Goal: Information Seeking & Learning: Learn about a topic

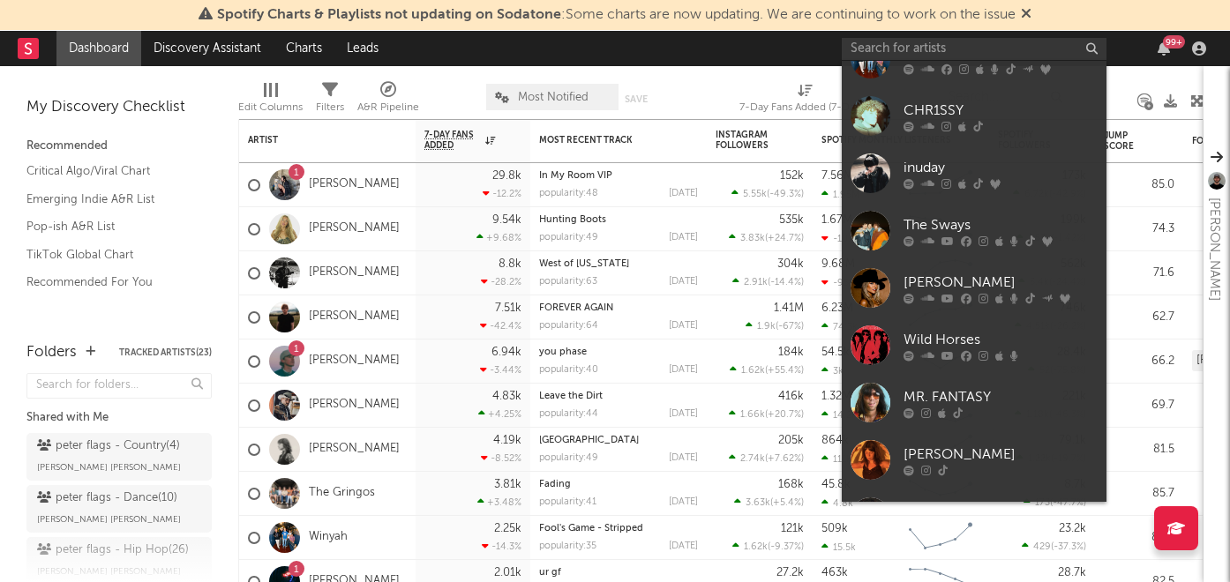
scroll to position [496, 0]
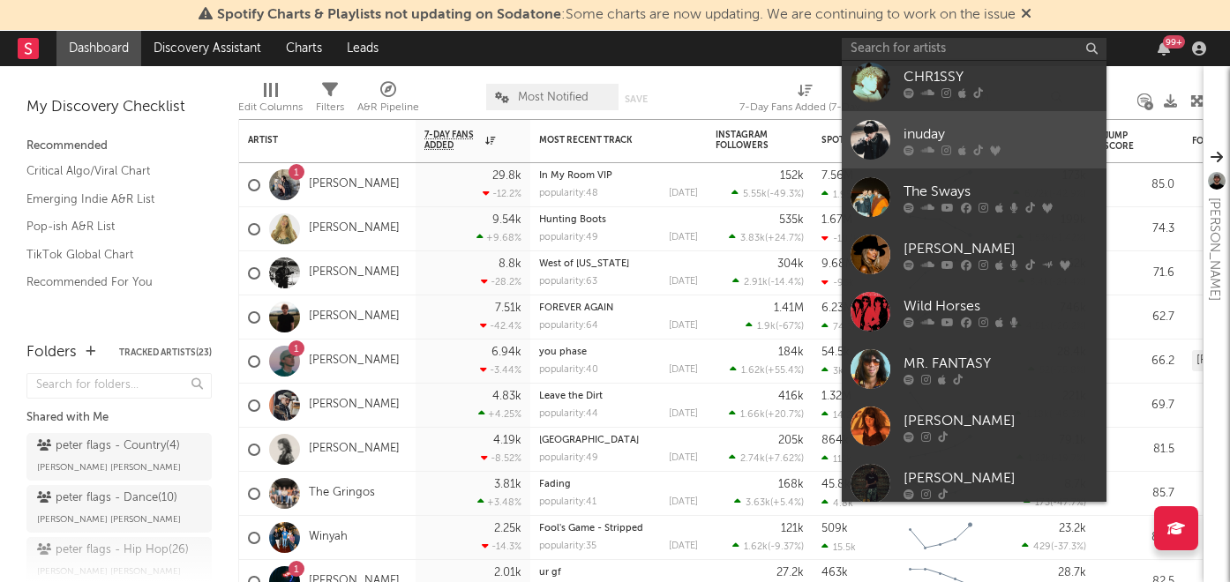
click at [960, 142] on div "inuday" at bounding box center [1000, 134] width 194 height 21
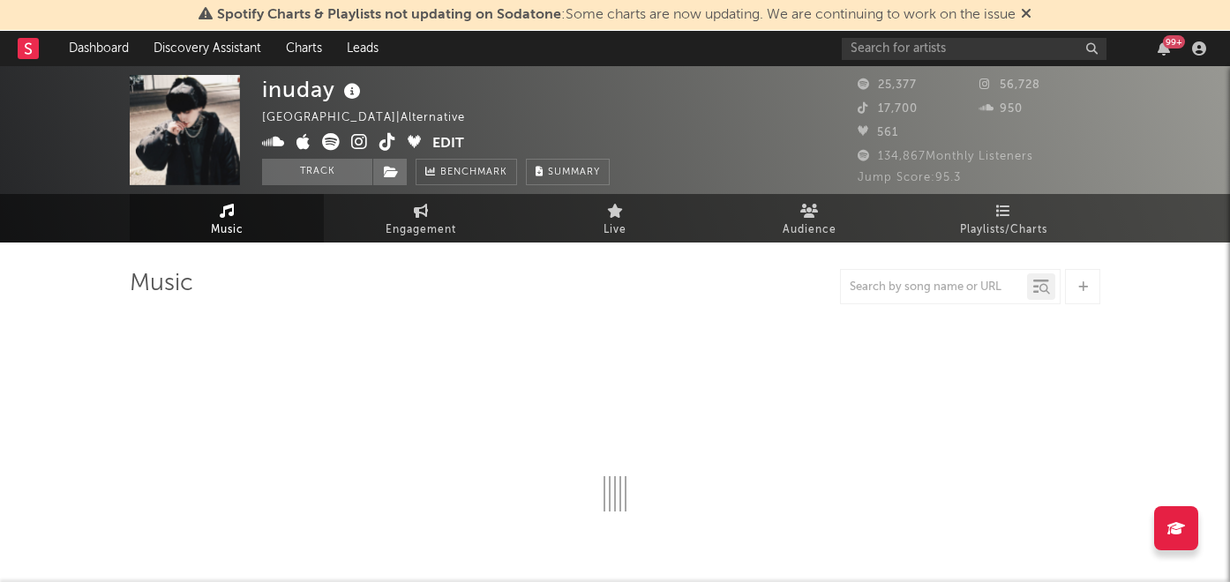
select select "6m"
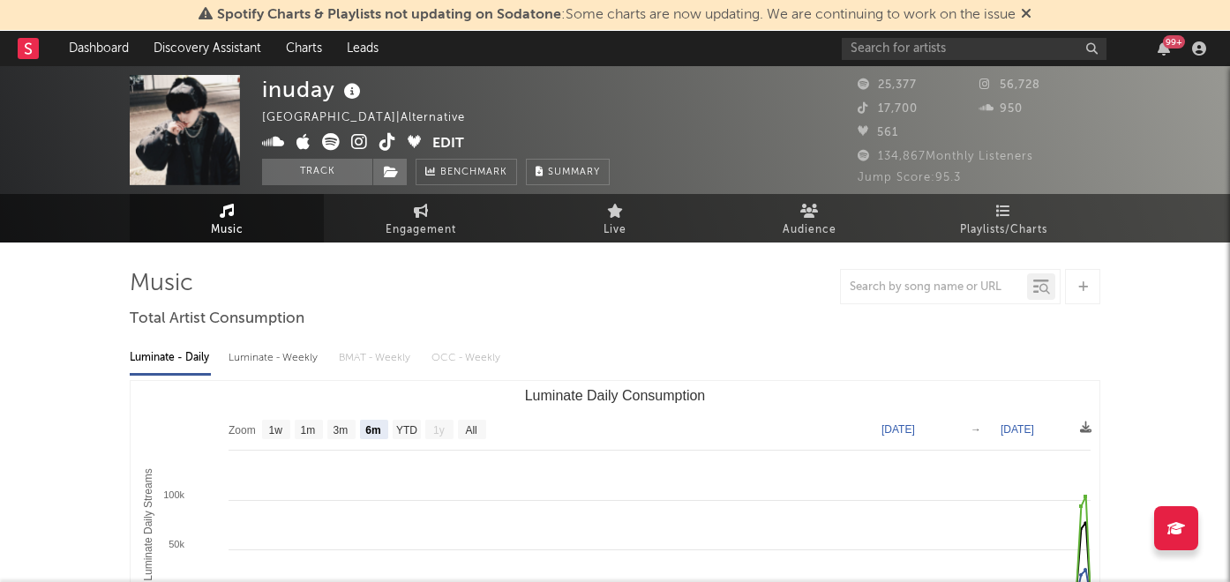
click at [365, 145] on icon at bounding box center [359, 142] width 17 height 18
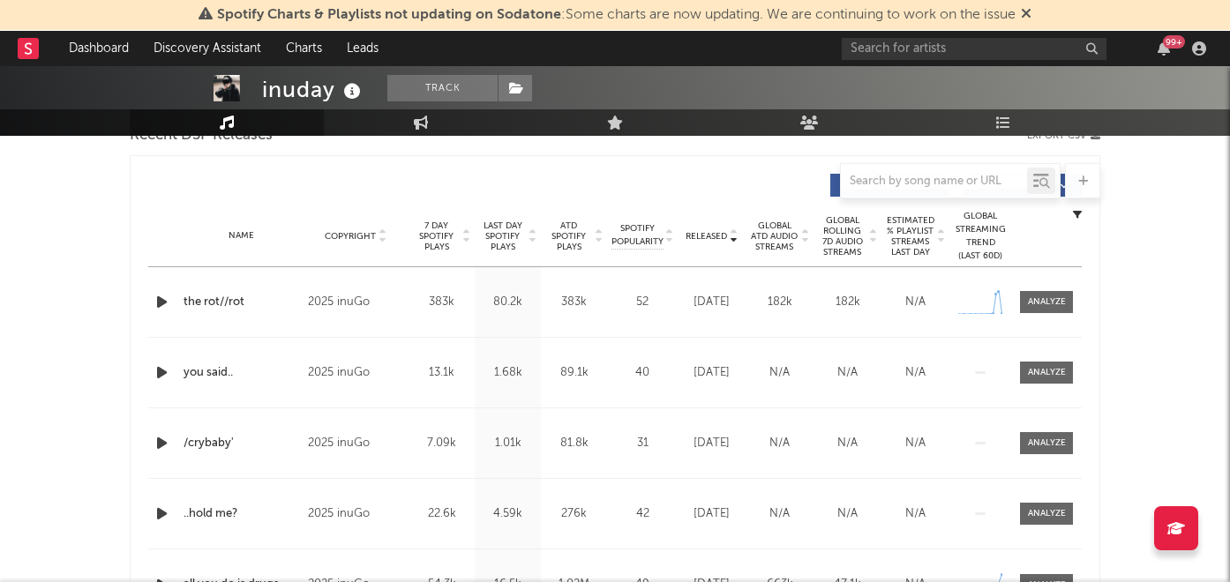
scroll to position [685, 0]
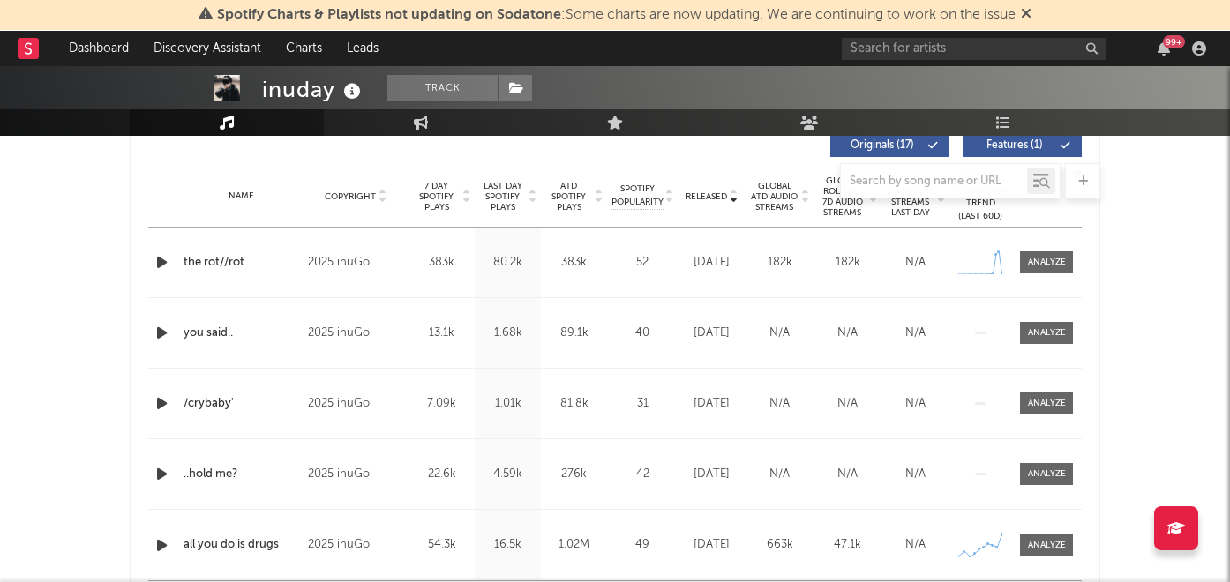
click at [162, 266] on icon "button" at bounding box center [162, 262] width 19 height 22
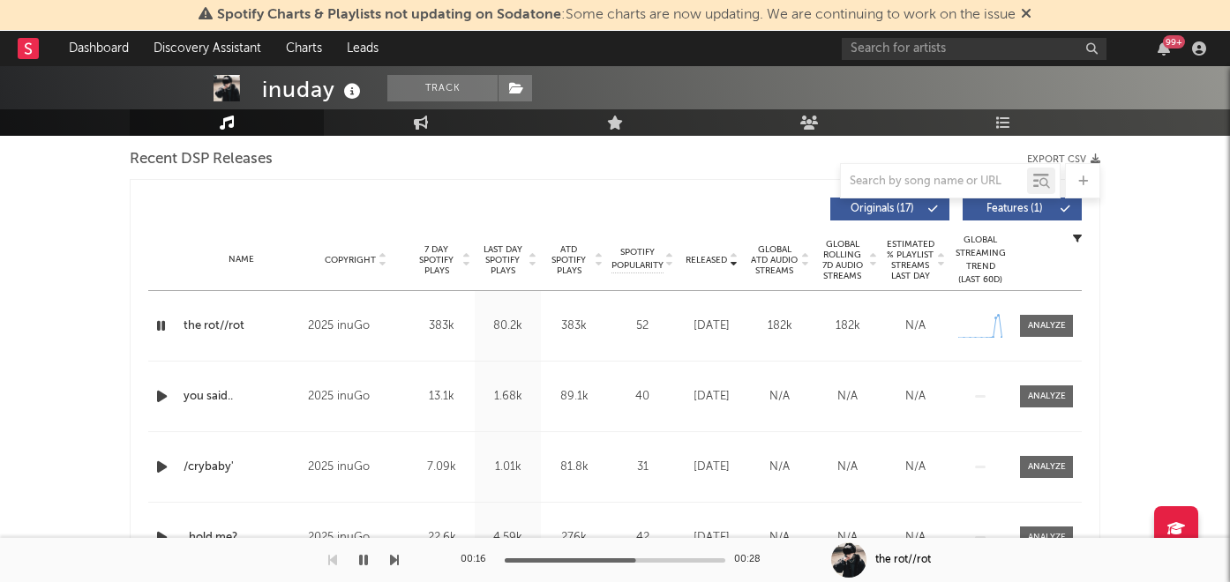
scroll to position [769, 0]
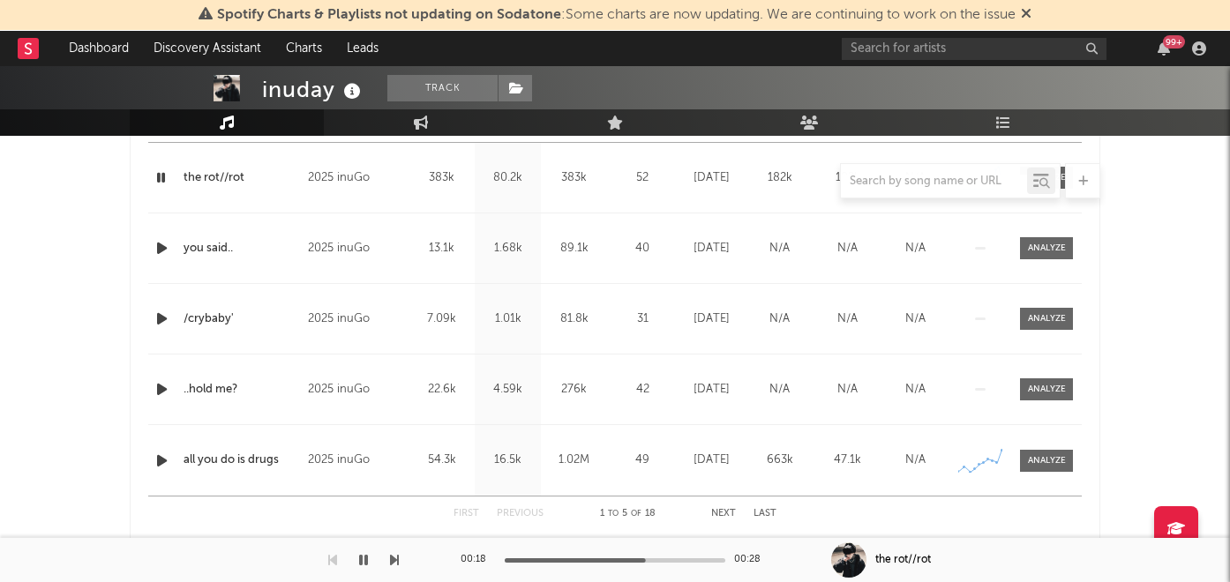
click at [163, 177] on div at bounding box center [615, 180] width 970 height 35
click at [157, 179] on div at bounding box center [615, 180] width 970 height 35
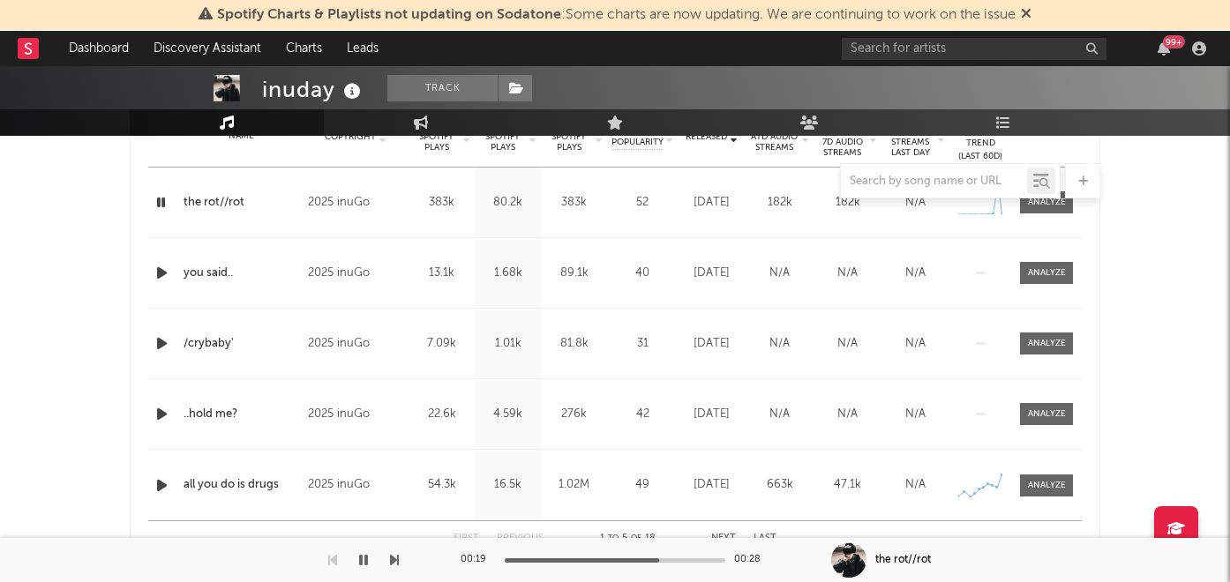
scroll to position [715, 0]
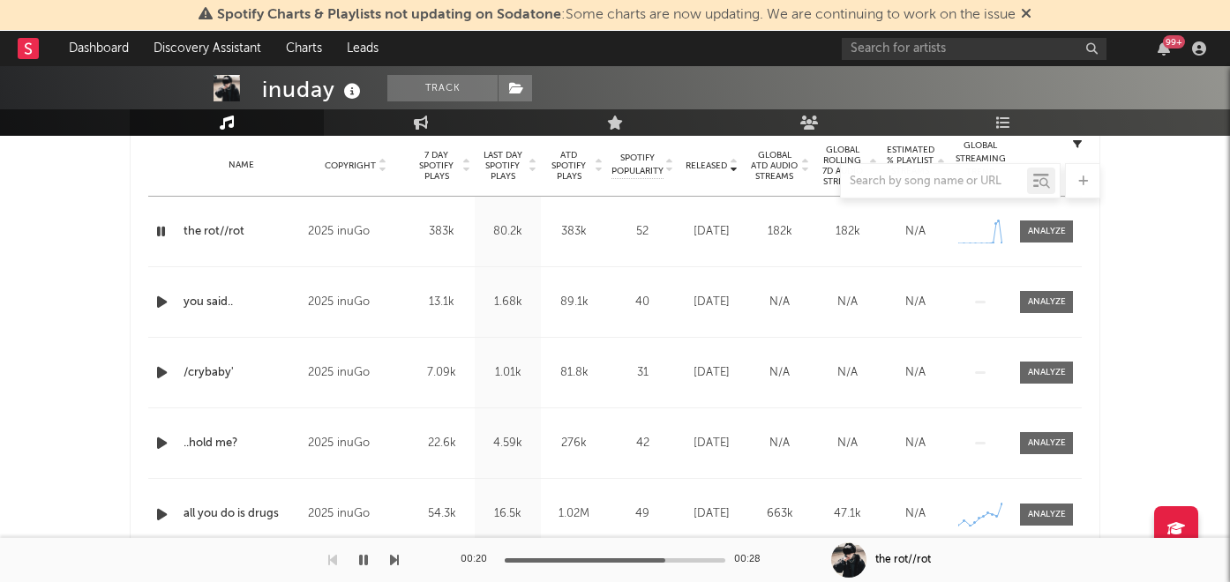
click at [154, 229] on icon "button" at bounding box center [161, 232] width 17 height 22
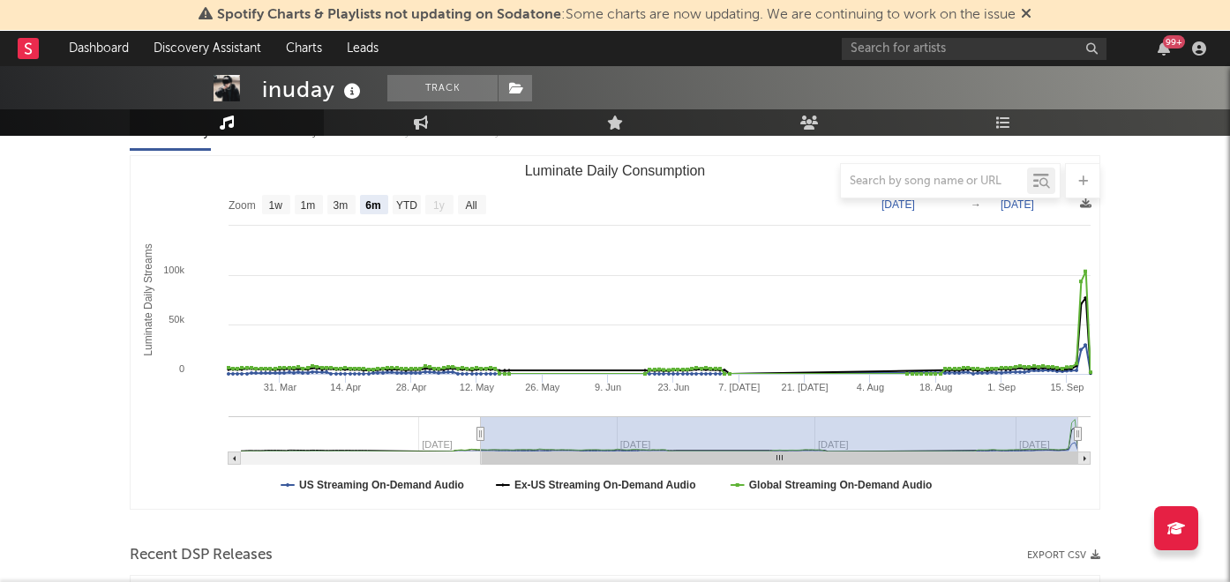
scroll to position [0, 0]
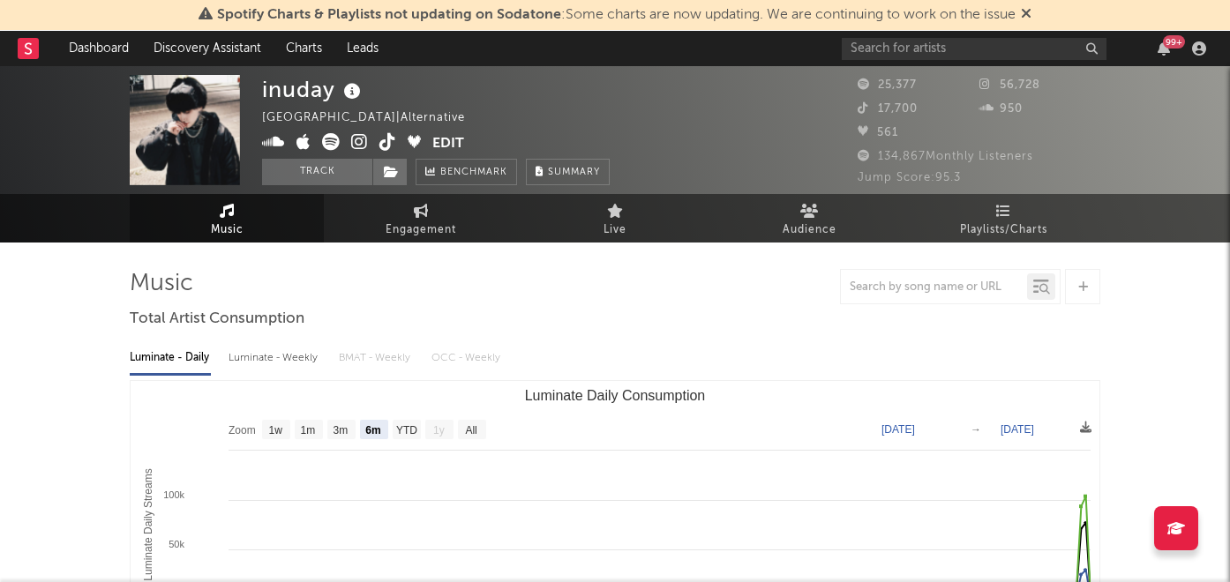
click at [380, 142] on icon at bounding box center [387, 142] width 17 height 18
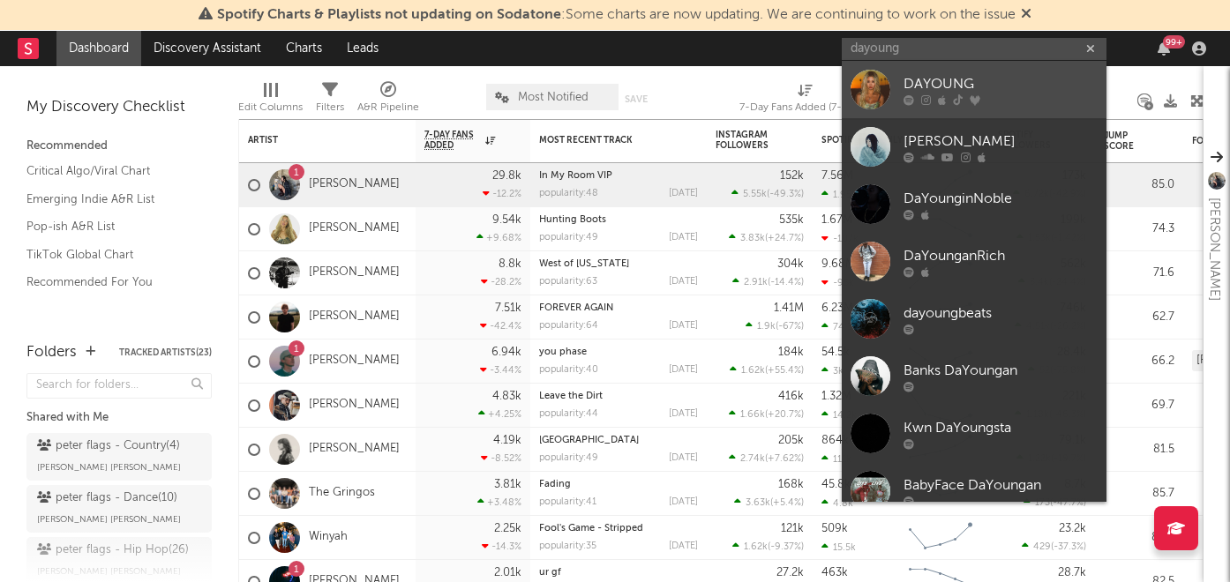
type input "dayoung"
click at [964, 82] on div "DAYOUNG" at bounding box center [1000, 83] width 194 height 21
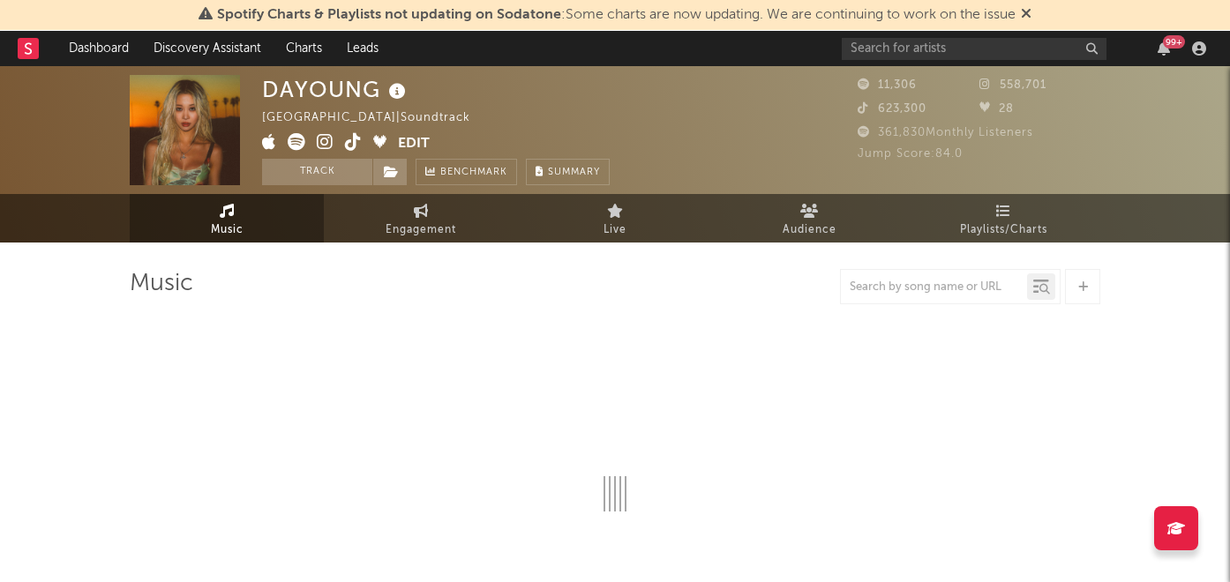
select select "6m"
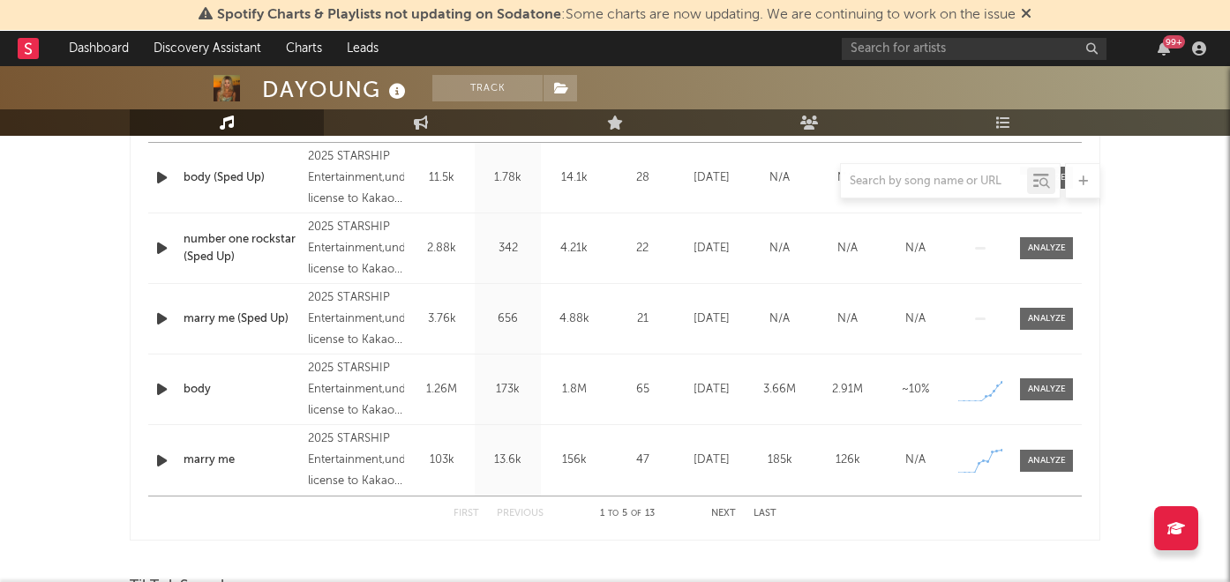
scroll to position [1105, 0]
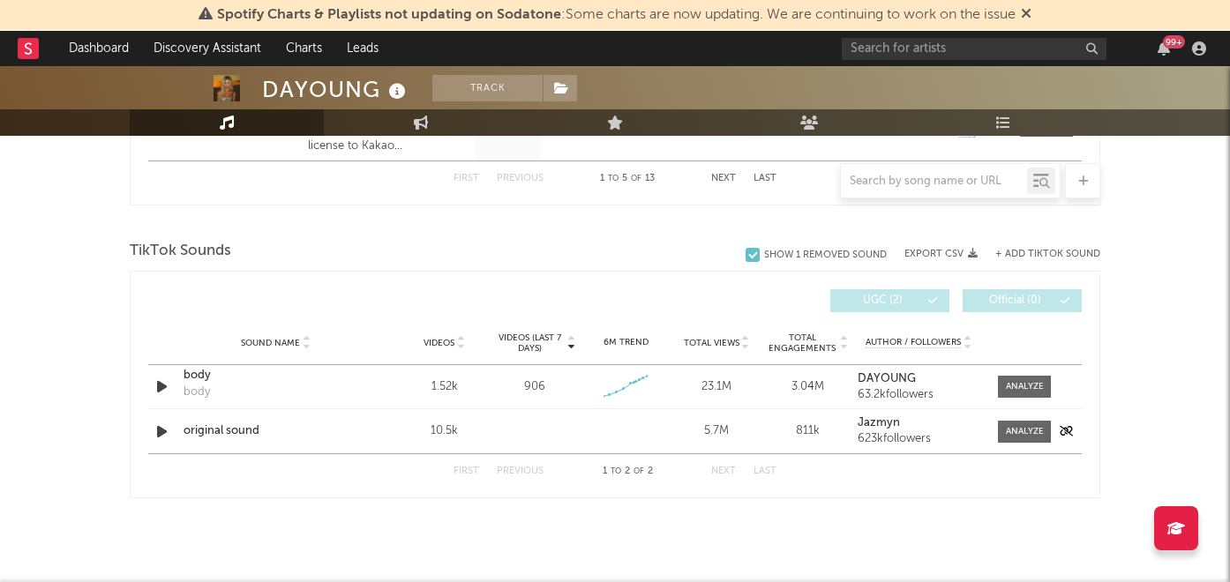
click at [248, 434] on div "original sound" at bounding box center [276, 432] width 184 height 18
